Goal: Check status: Check status

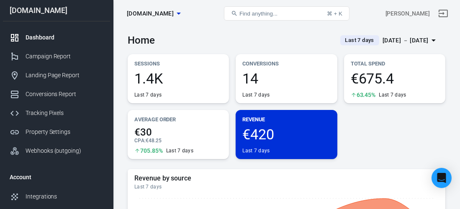
click at [420, 42] on div "[DATE] － [DATE]" at bounding box center [406, 40] width 46 height 10
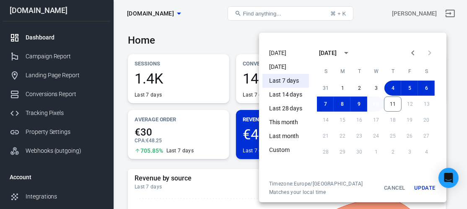
click at [372, 103] on button "10" at bounding box center [375, 103] width 17 height 15
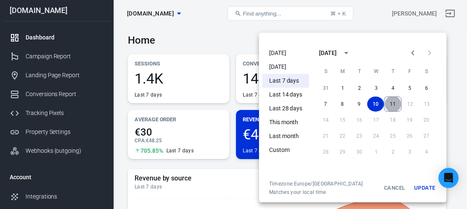
click at [389, 108] on button "11" at bounding box center [393, 103] width 18 height 15
click at [427, 188] on button "Update" at bounding box center [424, 187] width 27 height 15
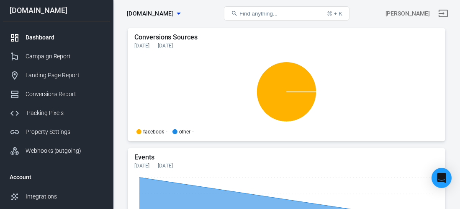
scroll to position [1002, 0]
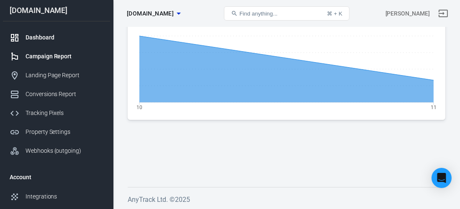
click at [49, 54] on div "Campaign Report" at bounding box center [65, 56] width 78 height 9
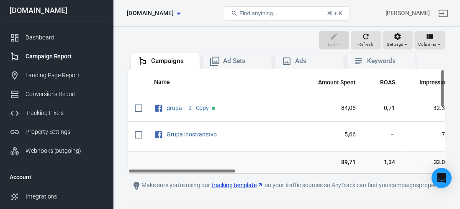
scroll to position [103, 0]
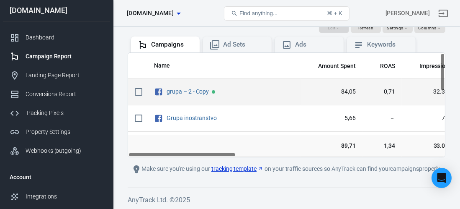
click at [137, 92] on input "scrollable content" at bounding box center [139, 92] width 18 height 18
checkbox input "true"
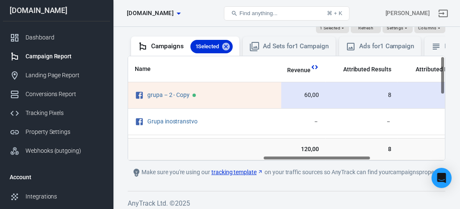
scroll to position [0, 395]
